Goal: Information Seeking & Learning: Learn about a topic

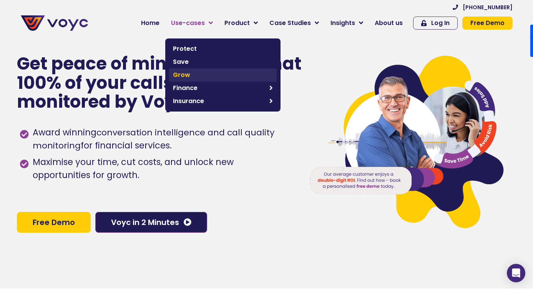
click at [190, 77] on span "Grow" at bounding box center [223, 74] width 100 height 9
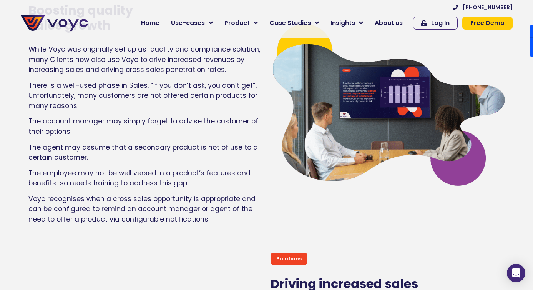
scroll to position [3094, 0]
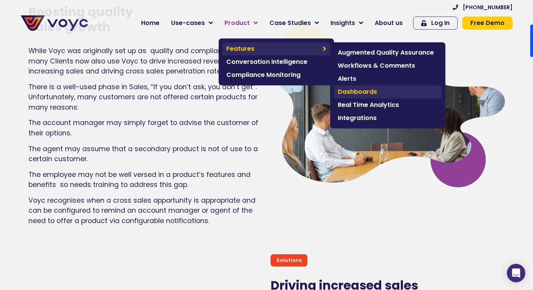
click at [363, 94] on span "Dashboards" at bounding box center [388, 91] width 100 height 9
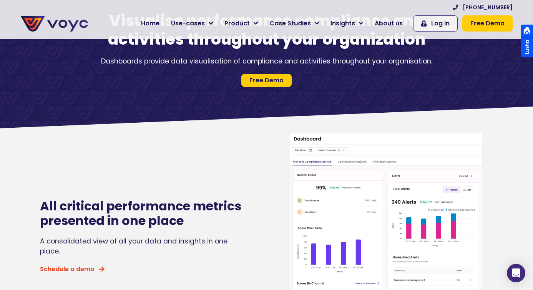
scroll to position [148, 0]
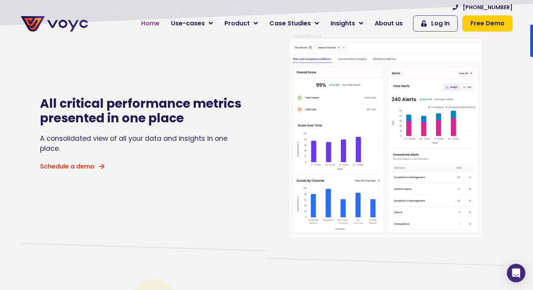
click at [145, 23] on span "Home" at bounding box center [150, 23] width 18 height 9
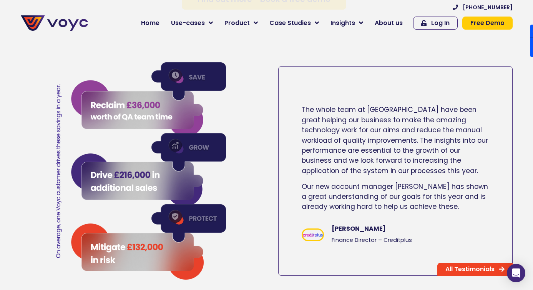
scroll to position [1167, 0]
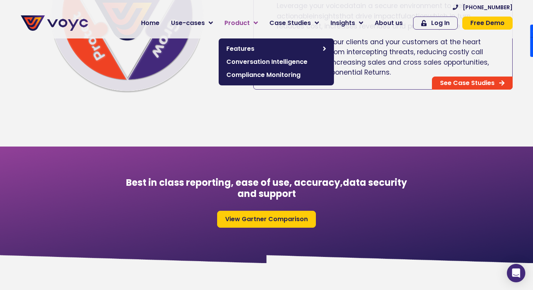
click at [246, 22] on span "Product" at bounding box center [236, 22] width 25 height 9
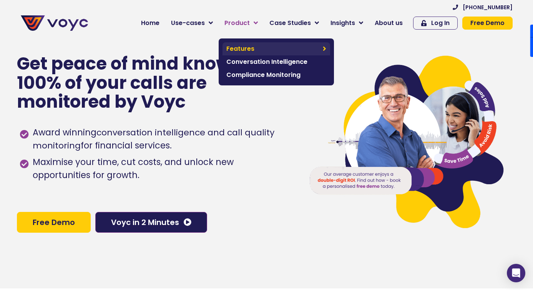
drag, startPoint x: 254, startPoint y: 51, endPoint x: 259, endPoint y: 51, distance: 4.6
click at [254, 51] on span "Features" at bounding box center [272, 48] width 93 height 9
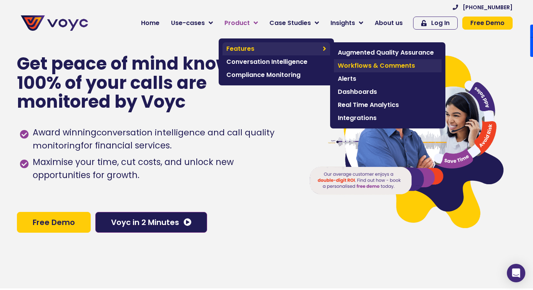
click at [362, 63] on span "Workflows & Comments" at bounding box center [388, 65] width 100 height 9
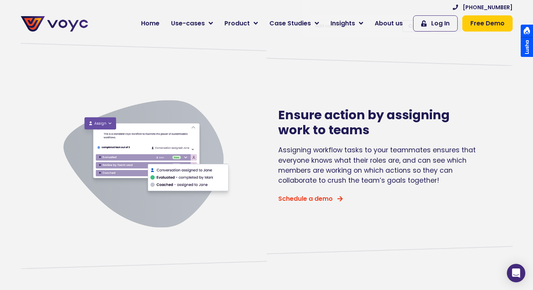
scroll to position [316, 0]
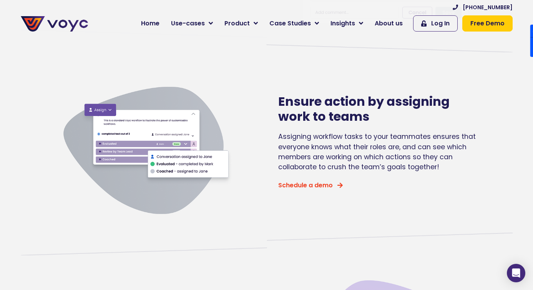
click at [137, 142] on img at bounding box center [147, 150] width 184 height 184
